Goal: Task Accomplishment & Management: Manage account settings

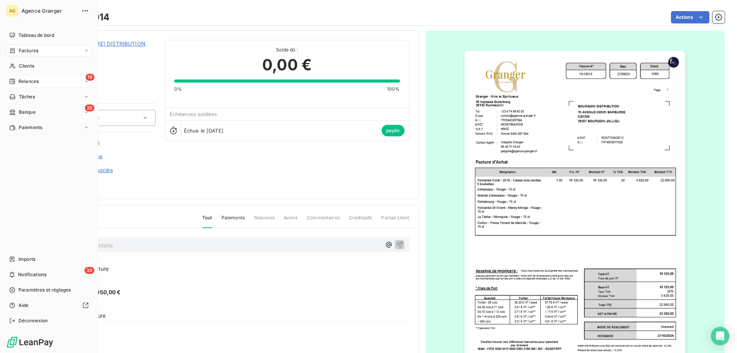
scroll to position [43, 0]
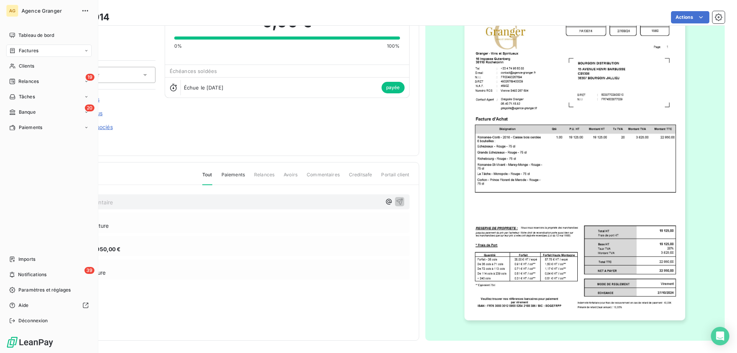
click at [35, 53] on span "Factures" at bounding box center [29, 50] width 20 height 7
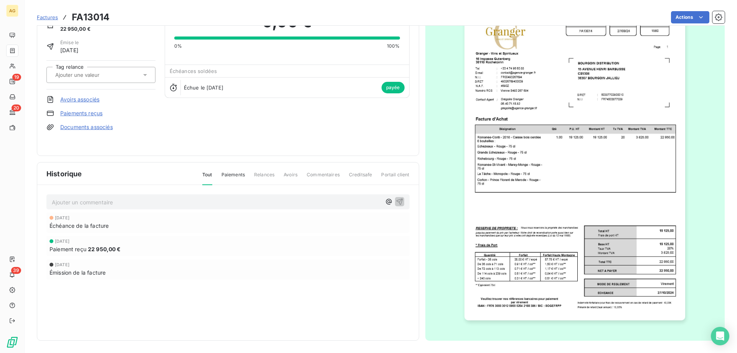
drag, startPoint x: 281, startPoint y: 147, endPoint x: 369, endPoint y: 108, distance: 96.4
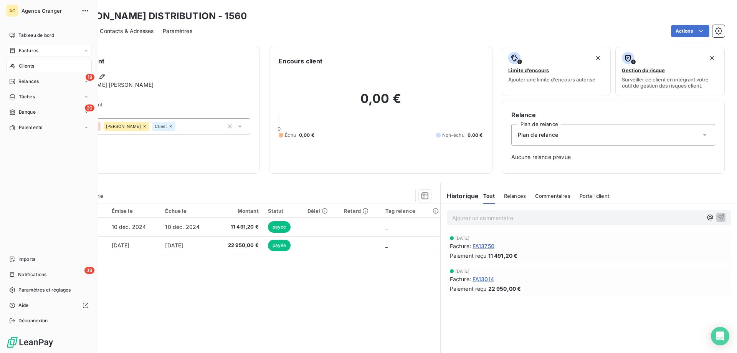
click at [22, 50] on span "Factures" at bounding box center [29, 50] width 20 height 7
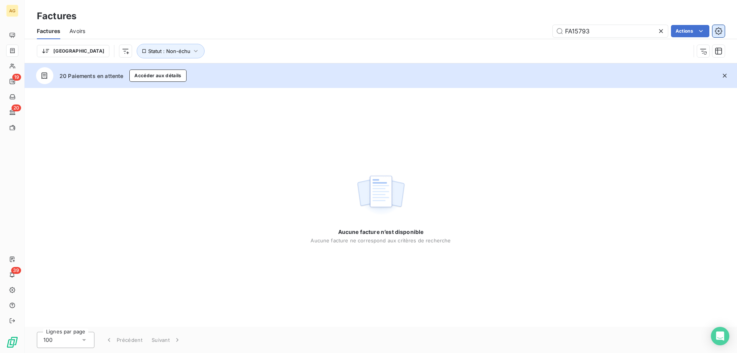
drag, startPoint x: 579, startPoint y: 32, endPoint x: 721, endPoint y: 29, distance: 142.5
click at [721, 29] on div "FA15793 Actions" at bounding box center [409, 31] width 630 height 12
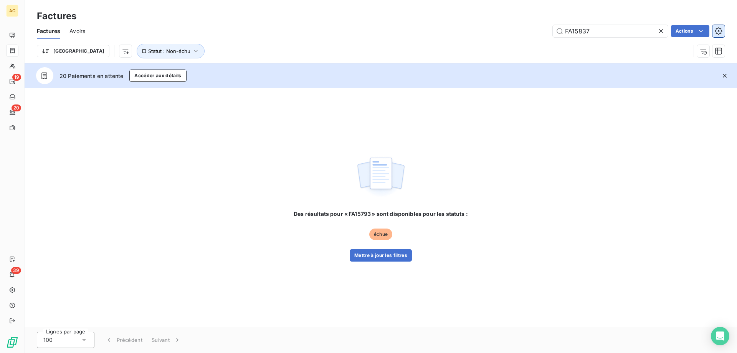
type input "FA15837"
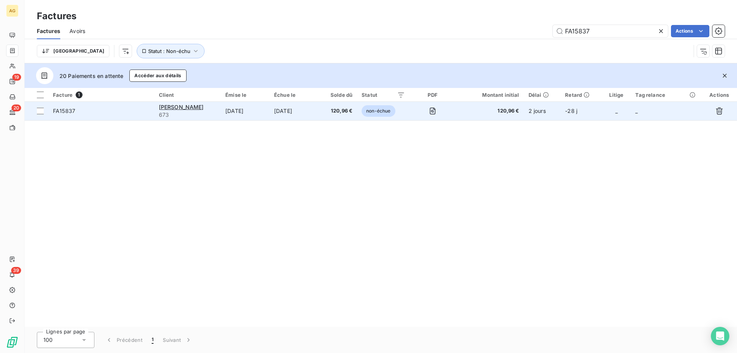
click at [120, 117] on td "FA15837" at bounding box center [101, 111] width 106 height 18
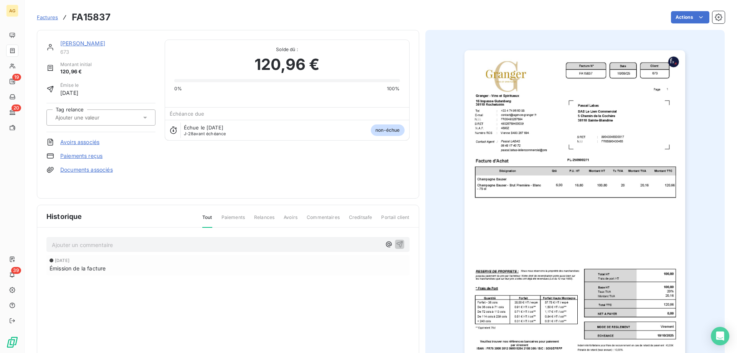
click at [85, 157] on link "Paiements reçus" at bounding box center [81, 156] width 42 height 8
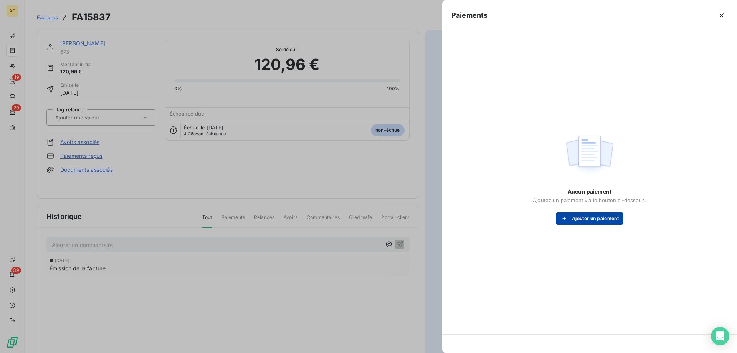
click at [623, 216] on button "Ajouter un paiement" at bounding box center [590, 218] width 68 height 12
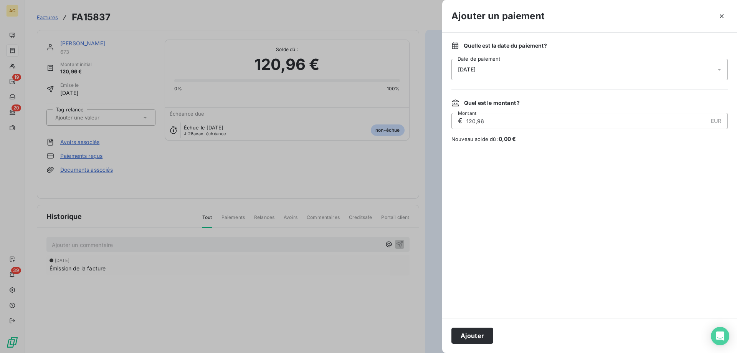
click at [521, 79] on div "[DATE]" at bounding box center [590, 70] width 276 height 22
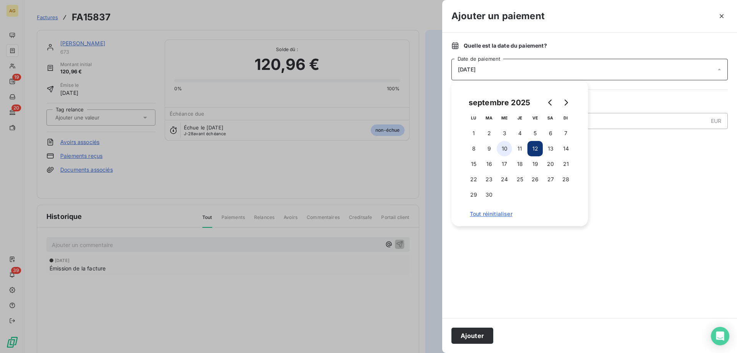
click at [506, 148] on button "10" at bounding box center [504, 148] width 15 height 15
click at [470, 340] on button "Ajouter" at bounding box center [473, 336] width 42 height 16
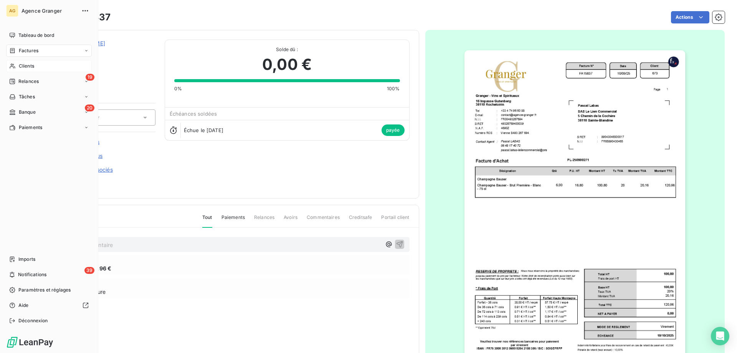
click at [27, 65] on span "Clients" at bounding box center [26, 66] width 15 height 7
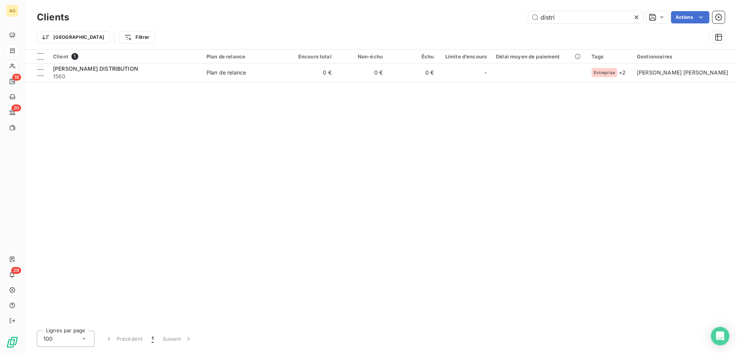
click at [296, 6] on div "Clients distri Actions Trier Filtrer" at bounding box center [381, 24] width 713 height 49
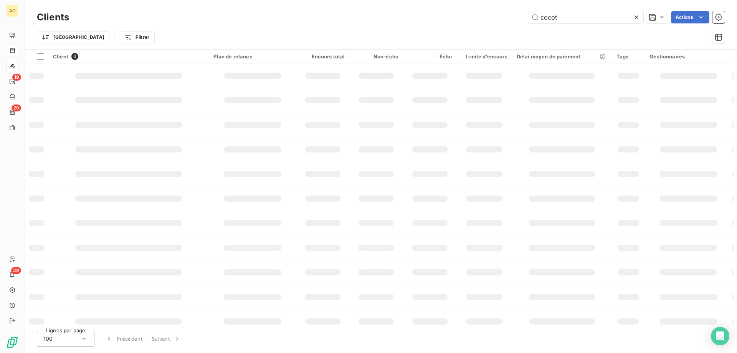
type input "cocot"
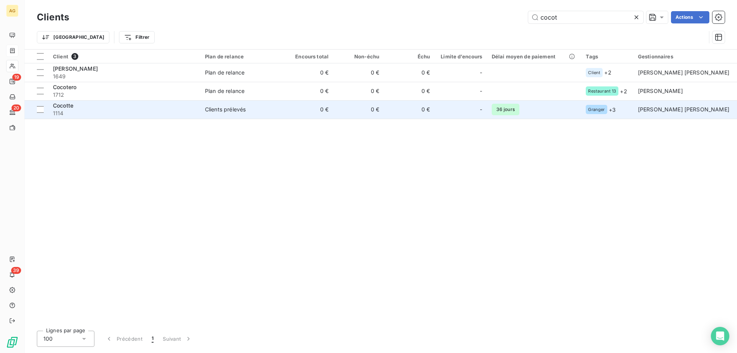
click at [81, 101] on td "Cocotte 1114" at bounding box center [124, 109] width 152 height 18
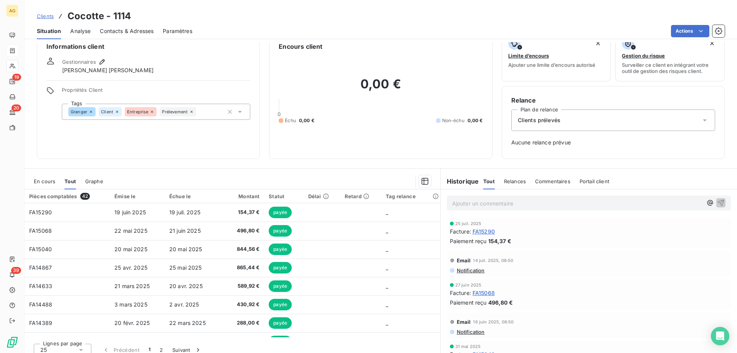
scroll to position [22, 0]
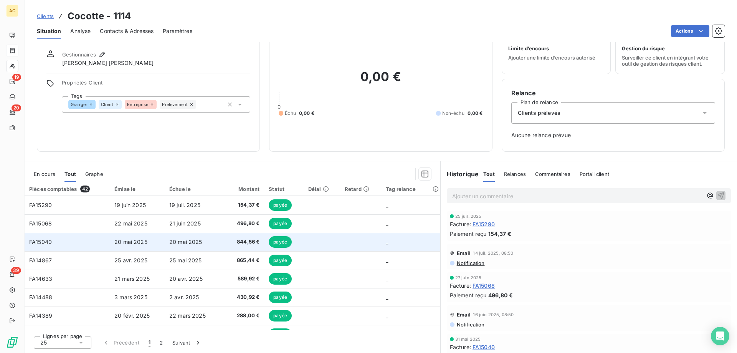
click at [193, 245] on td "20 mai 2025" at bounding box center [193, 242] width 56 height 18
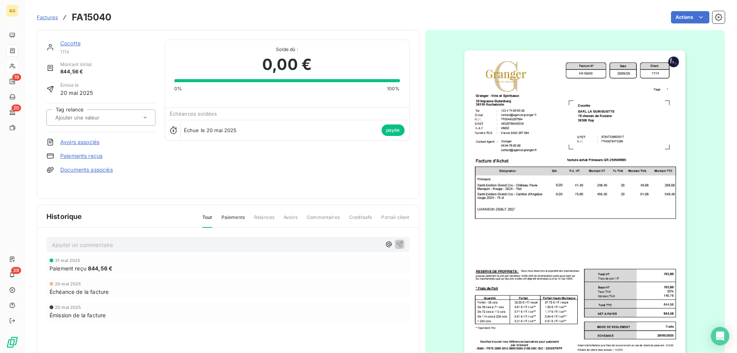
click at [544, 101] on img "button" at bounding box center [575, 206] width 221 height 313
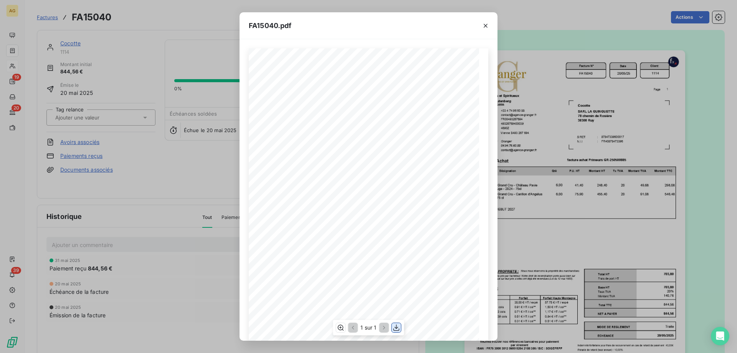
click at [393, 329] on icon "button" at bounding box center [397, 328] width 8 height 8
click at [124, 146] on div "FA15040.pdf Facture N° Client FR00493267694 FA15040 [DATE] 1114 Date [PERSON_NA…" at bounding box center [368, 176] width 737 height 353
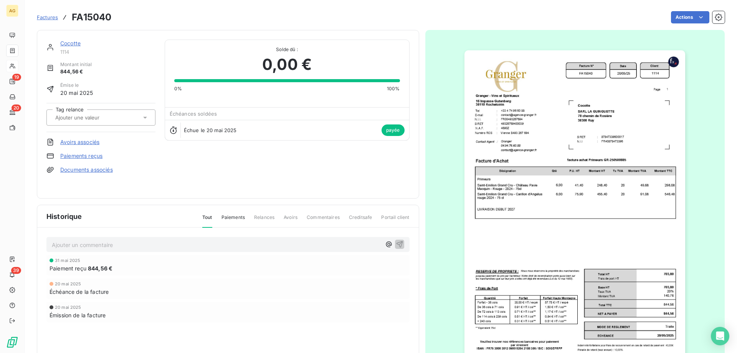
drag, startPoint x: 322, startPoint y: 116, endPoint x: 316, endPoint y: 111, distance: 7.4
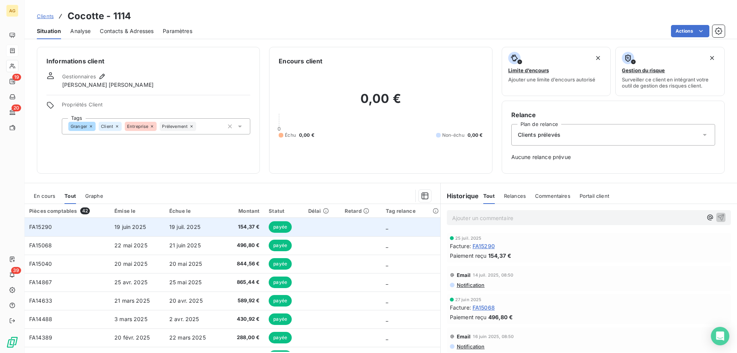
click at [232, 227] on span "154,37 €" at bounding box center [242, 227] width 35 height 8
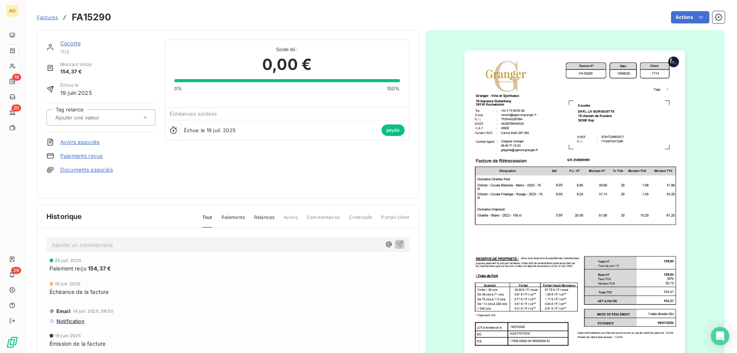
click at [554, 192] on img "button" at bounding box center [575, 206] width 221 height 313
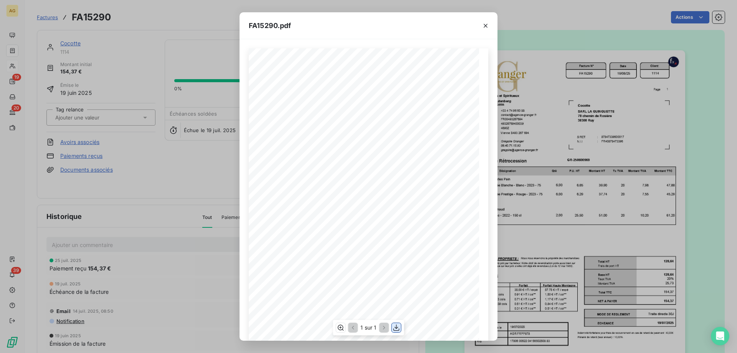
click at [395, 329] on icon "button" at bounding box center [397, 328] width 8 height 8
